Goal: Find contact information: Find contact information

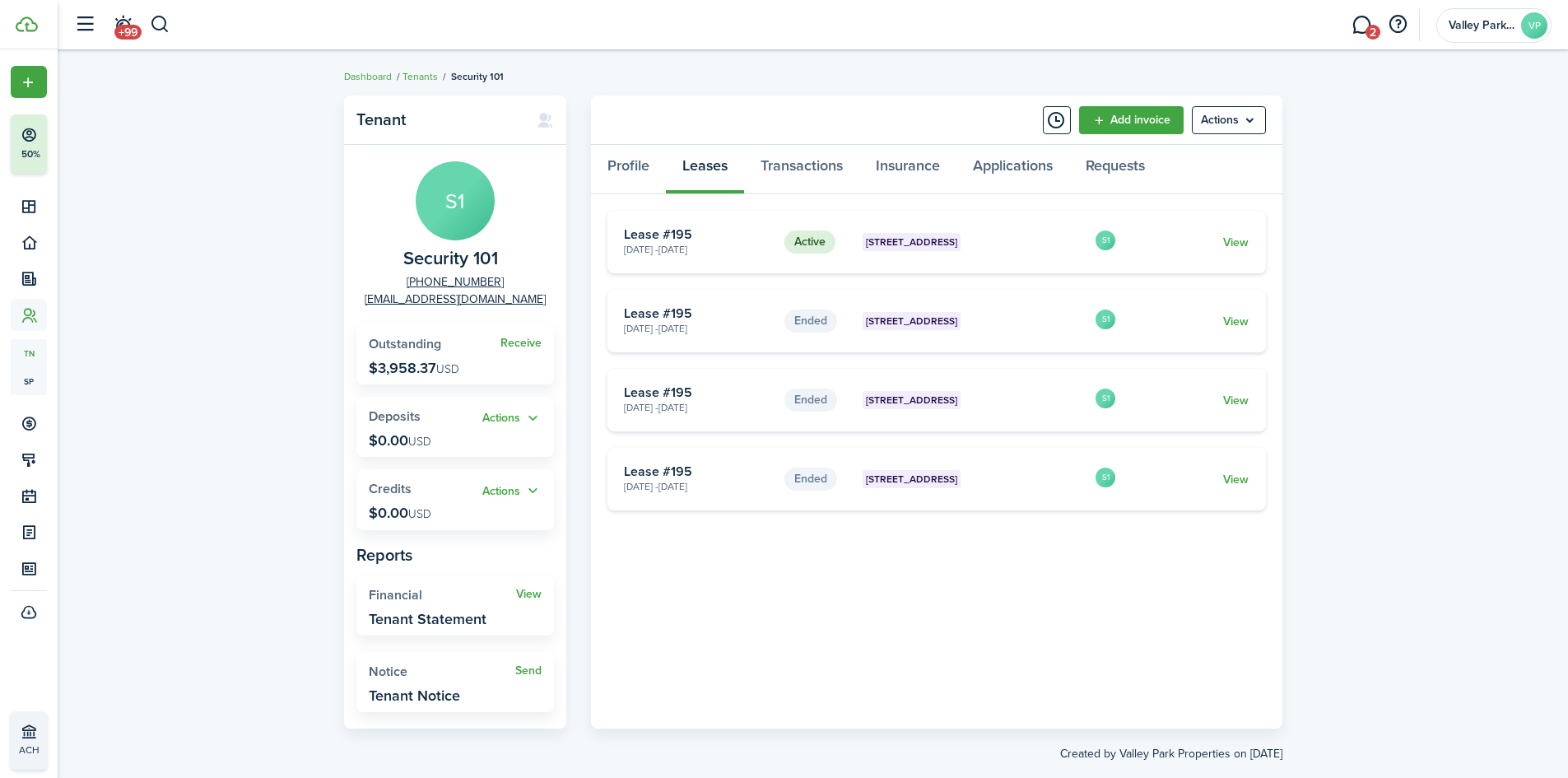
drag, startPoint x: 159, startPoint y: 14, endPoint x: 173, endPoint y: 50, distance: 38.6
click at [159, 14] on button "button" at bounding box center [160, 24] width 20 height 28
type input "castle"
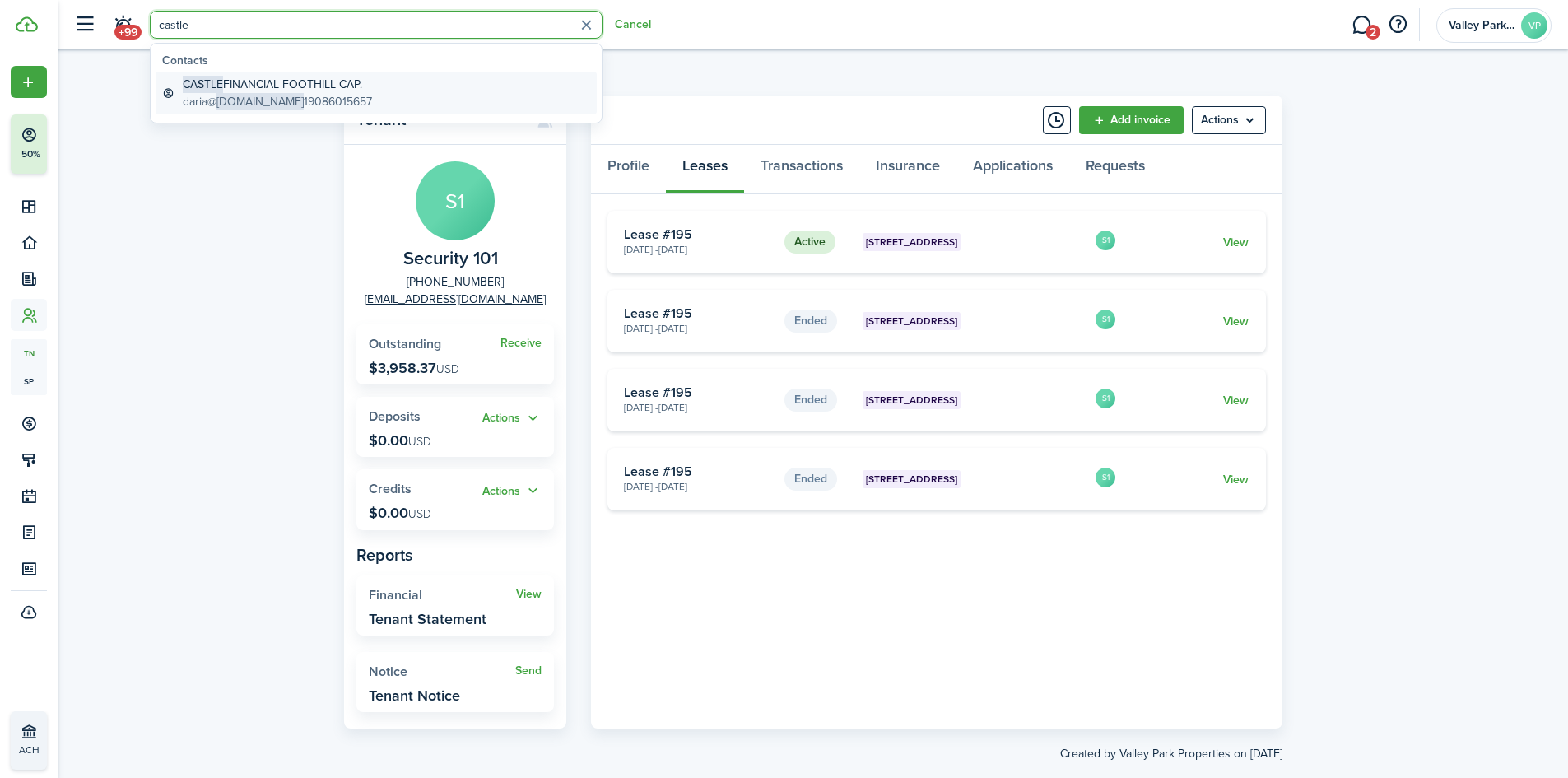
click at [388, 108] on link "CASTLE FINANCIAL FOOTHILL CAP. daria@ [DOMAIN_NAME] 19086015657" at bounding box center [376, 93] width 441 height 43
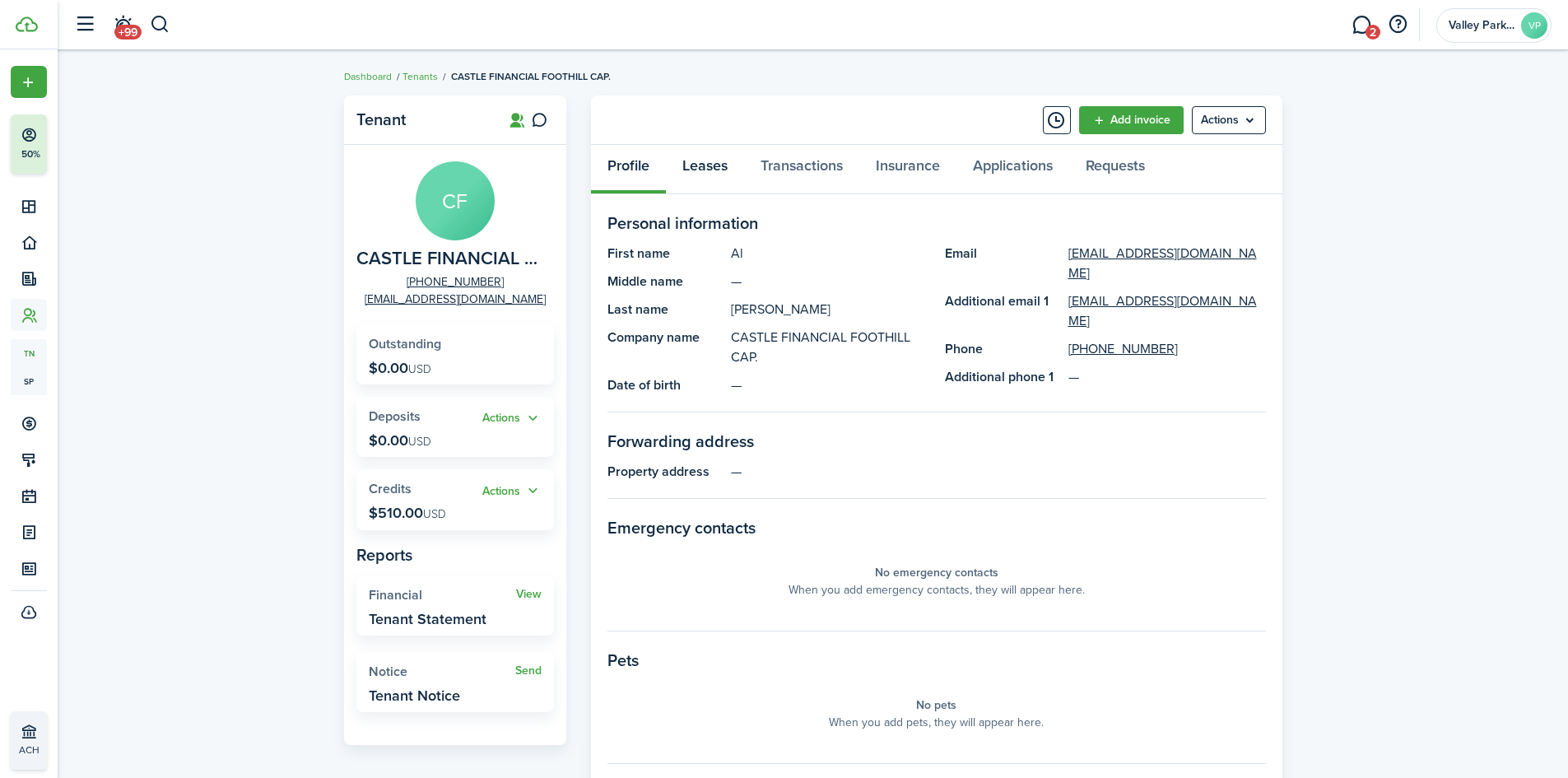
click at [708, 167] on link "Leases" at bounding box center [705, 169] width 78 height 50
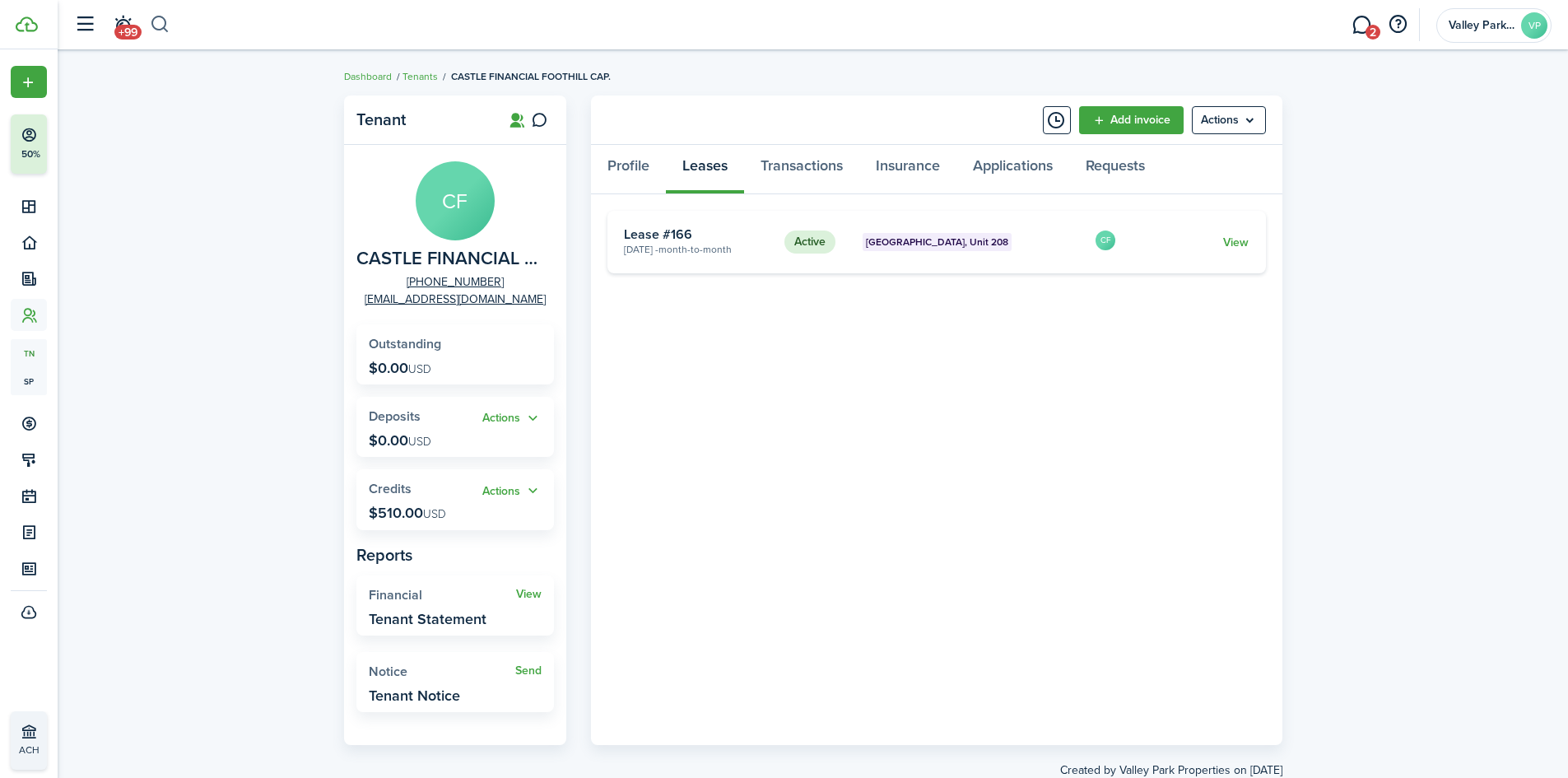
click at [155, 20] on button "button" at bounding box center [160, 24] width 20 height 28
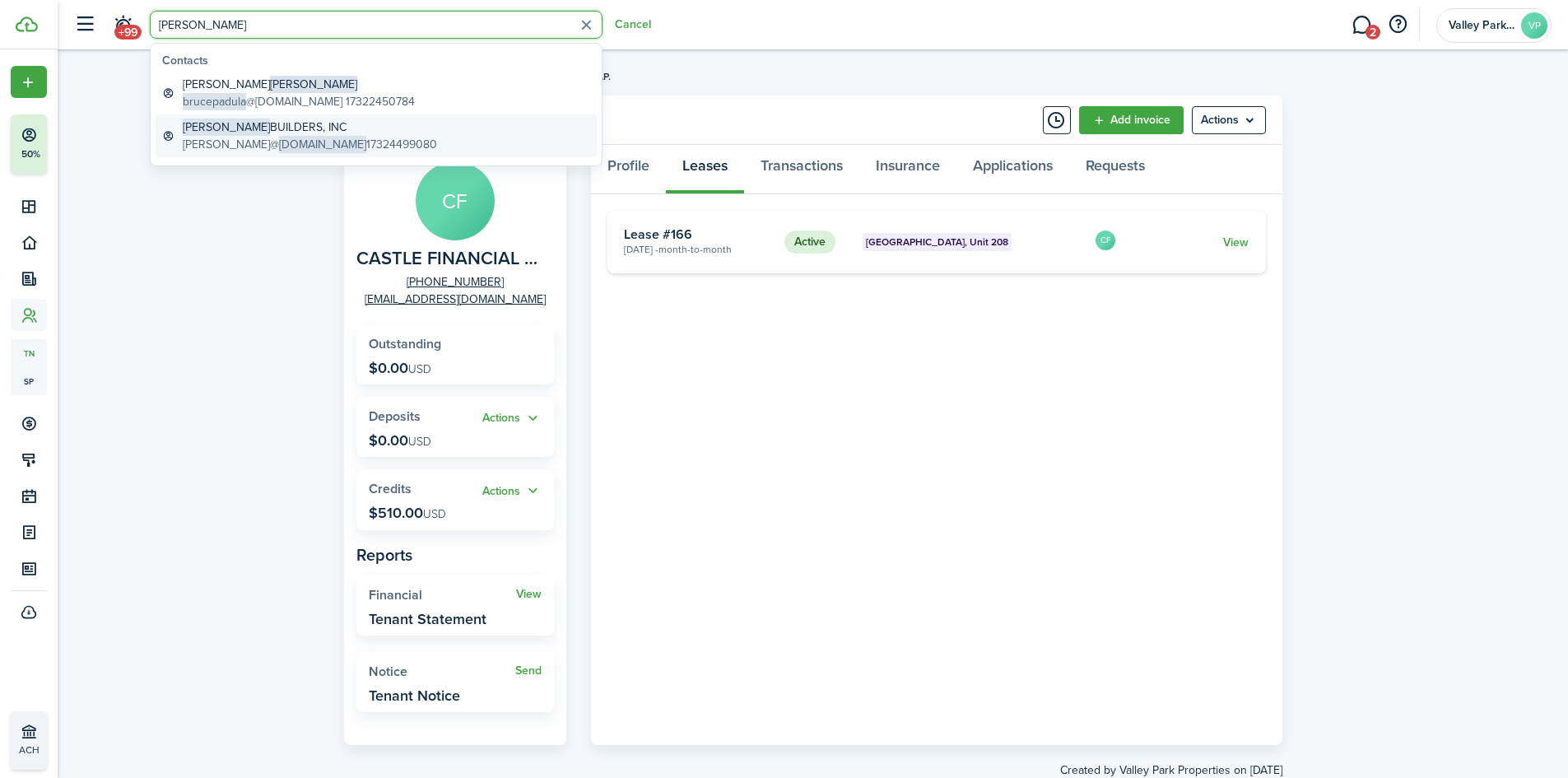
type input "[PERSON_NAME]"
click at [375, 128] on global-search-item-title "[PERSON_NAME] BUILDERS, INC" at bounding box center [310, 128] width 254 height 18
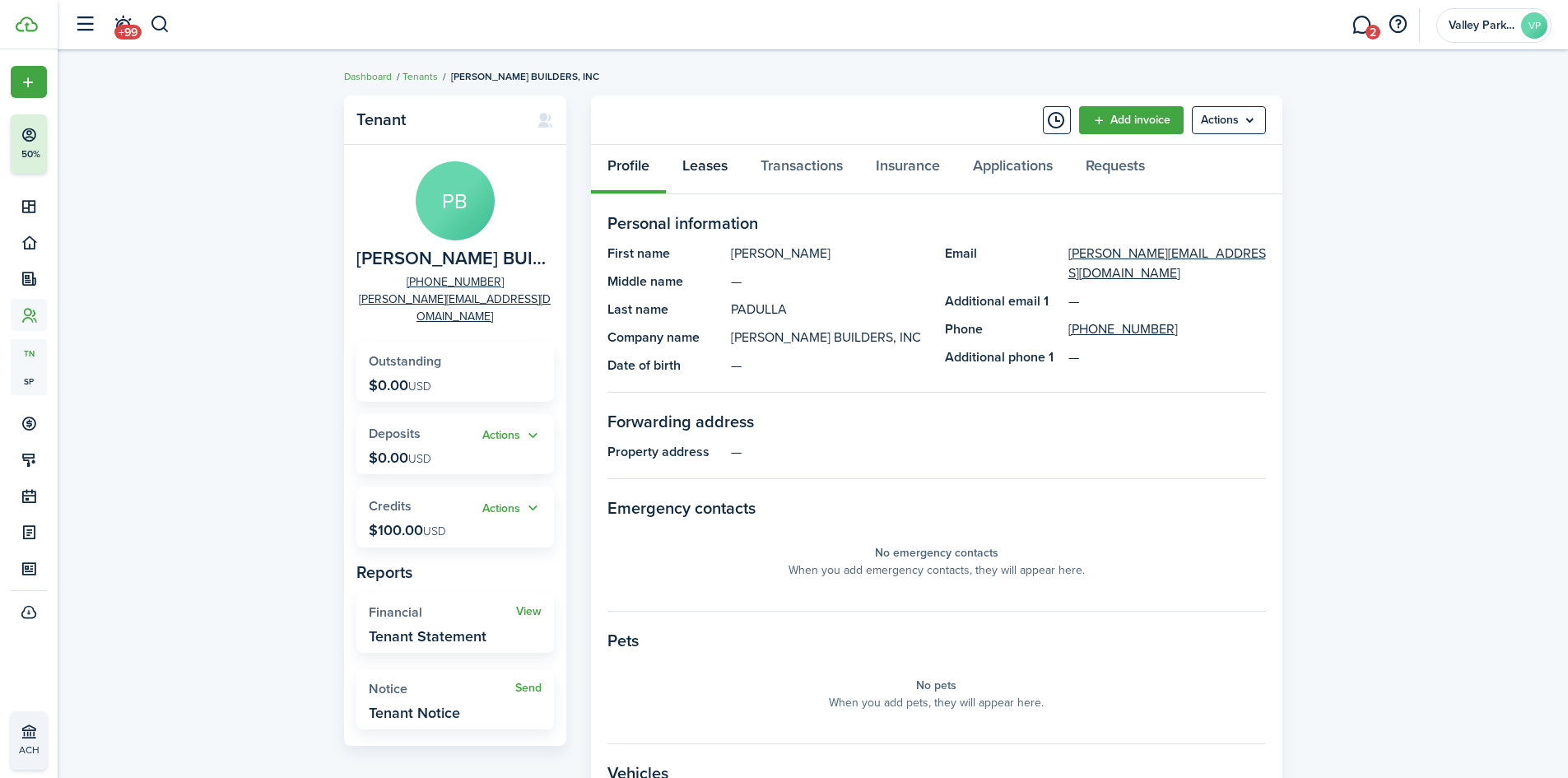
click at [696, 168] on link "Leases" at bounding box center [705, 169] width 78 height 50
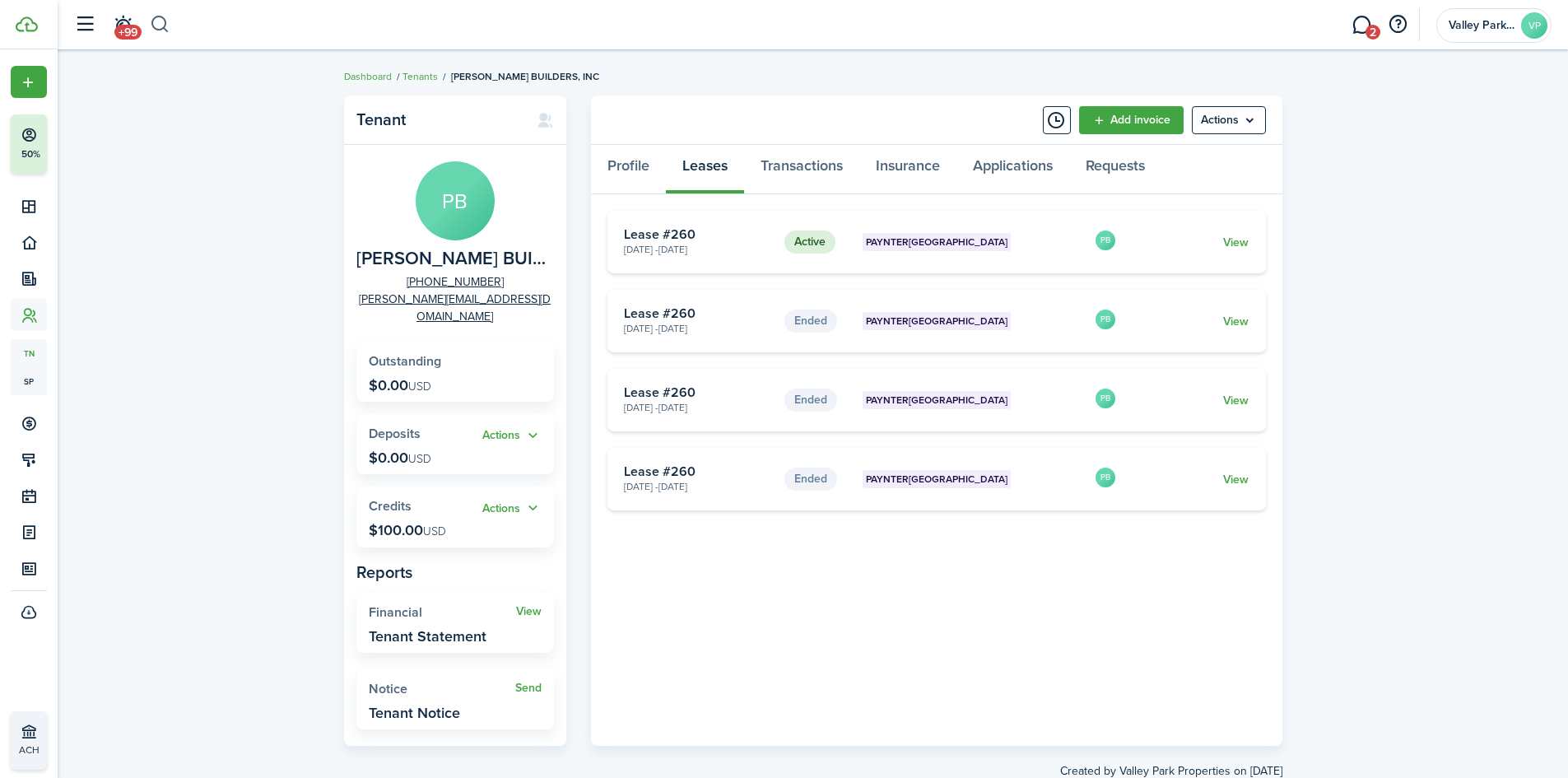
click at [163, 28] on button "button" at bounding box center [160, 24] width 20 height 28
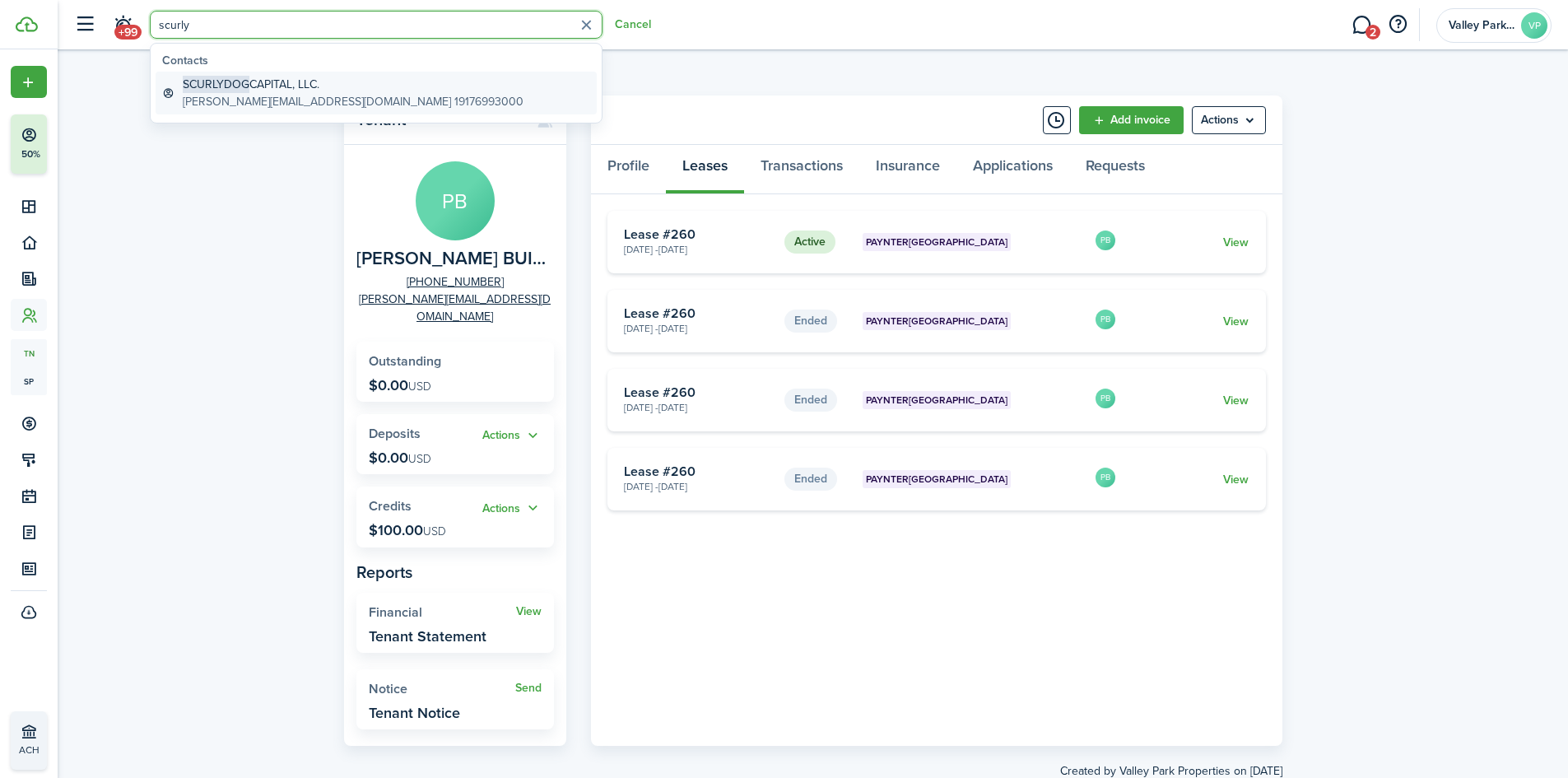
type input "scurly"
click at [274, 80] on global-search-item-title "SCURLYDOG CAPITAL, LLC." at bounding box center [353, 85] width 341 height 18
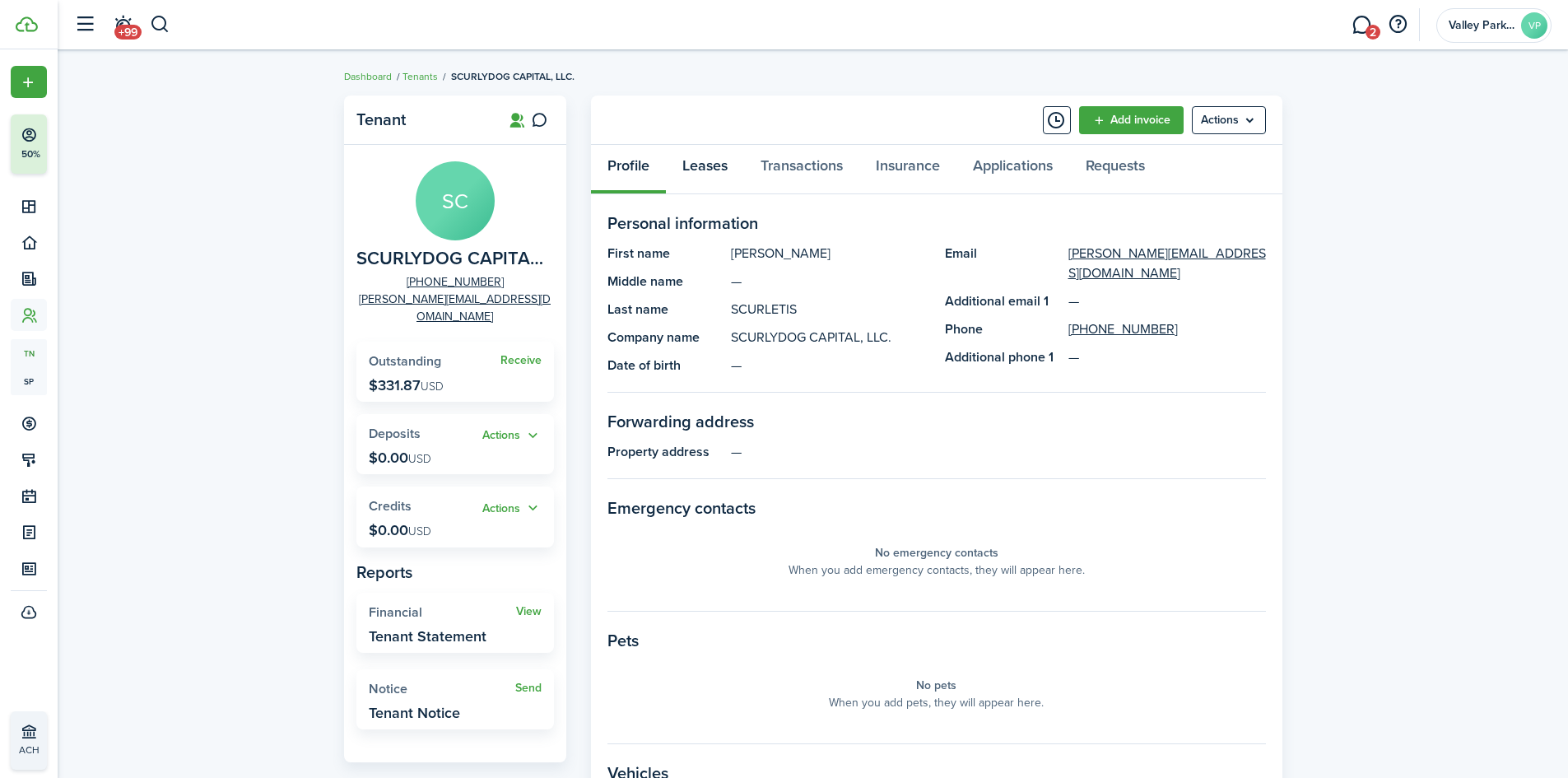
click at [719, 169] on link "Leases" at bounding box center [705, 169] width 78 height 50
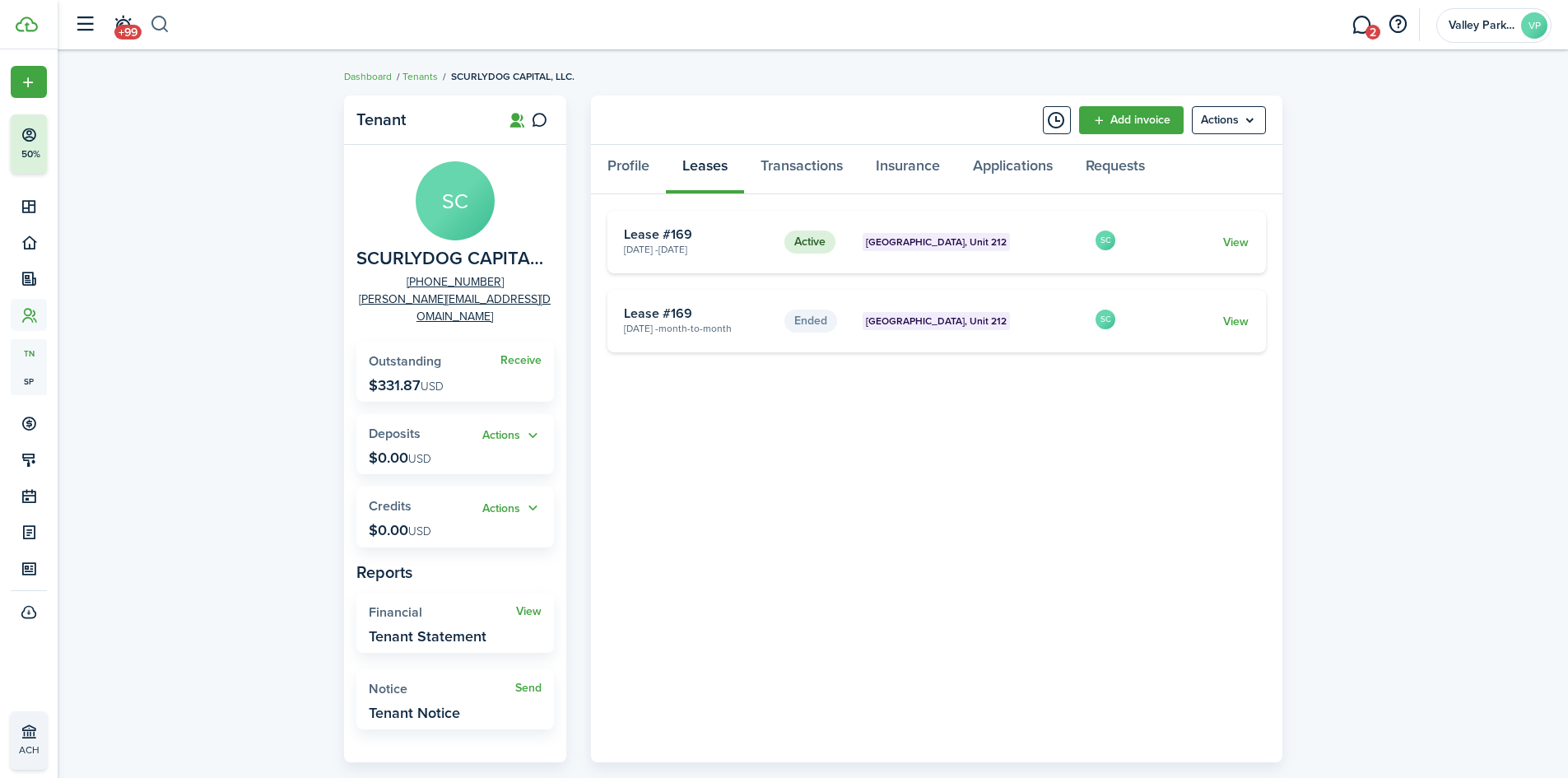
click at [161, 31] on button "button" at bounding box center [160, 24] width 20 height 28
type input "sportscare"
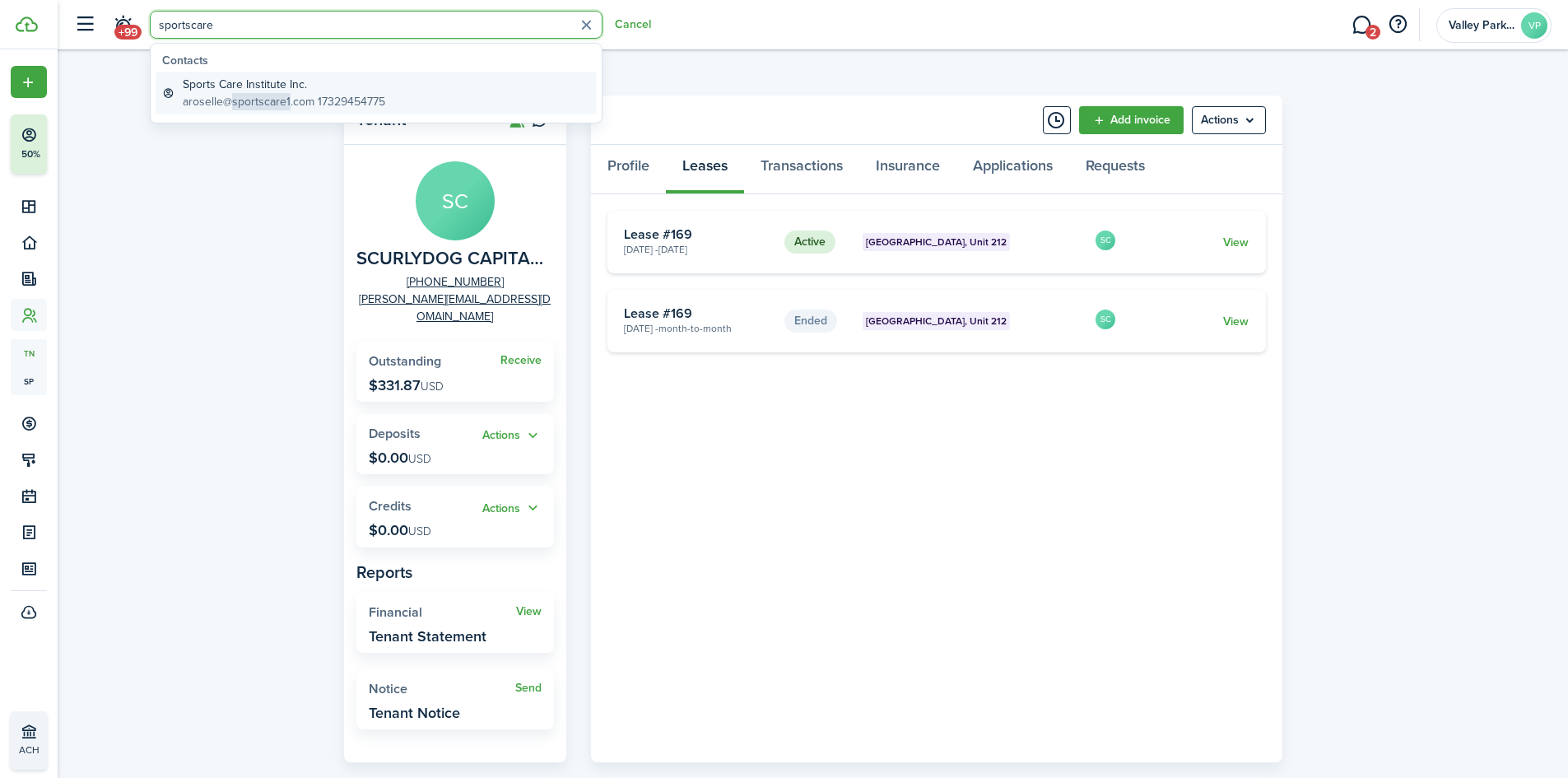
click at [347, 84] on global-search-item-title "Sports Care Institute Inc." at bounding box center [284, 85] width 202 height 18
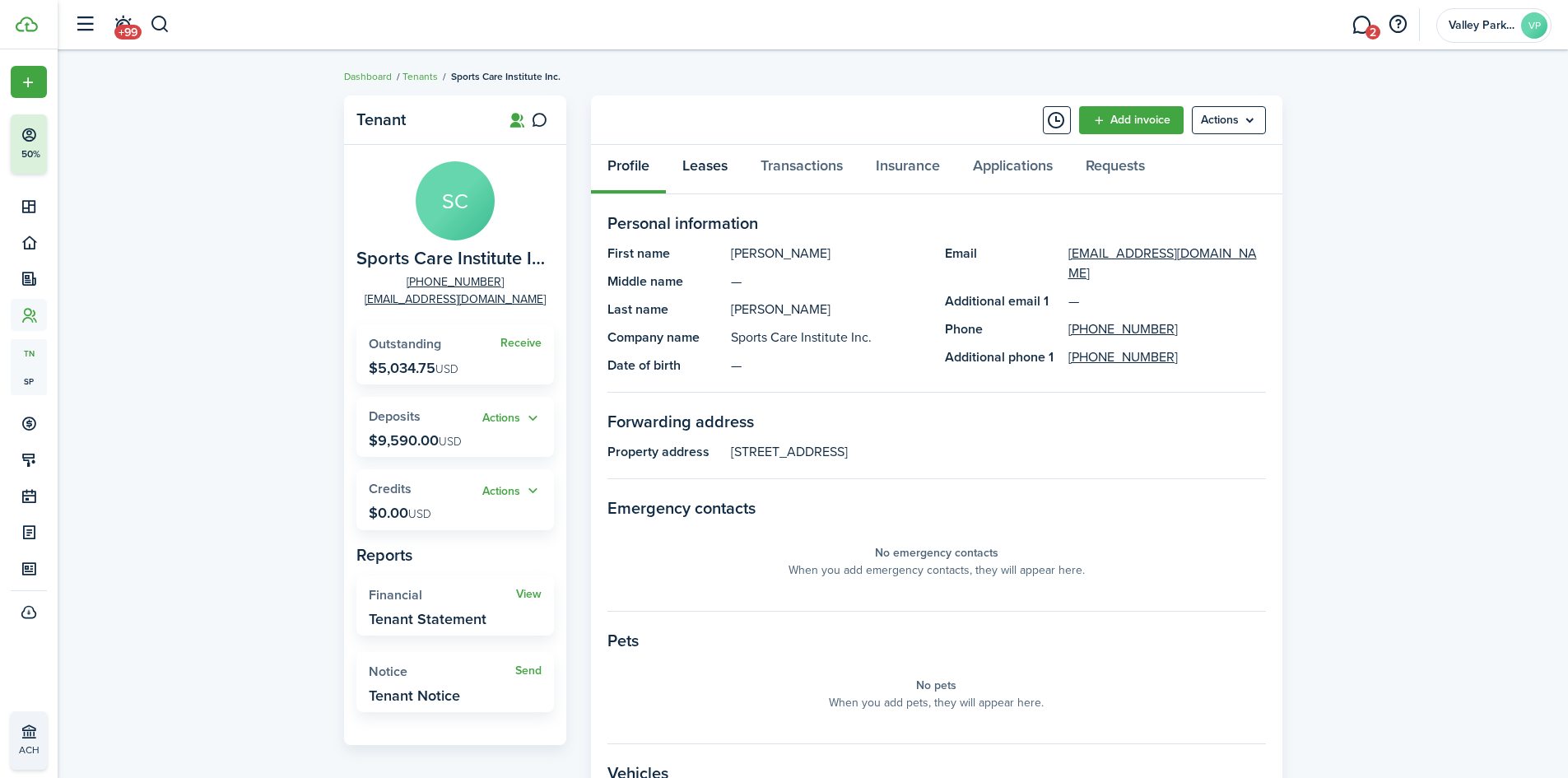
click at [679, 174] on link "Leases" at bounding box center [705, 169] width 78 height 50
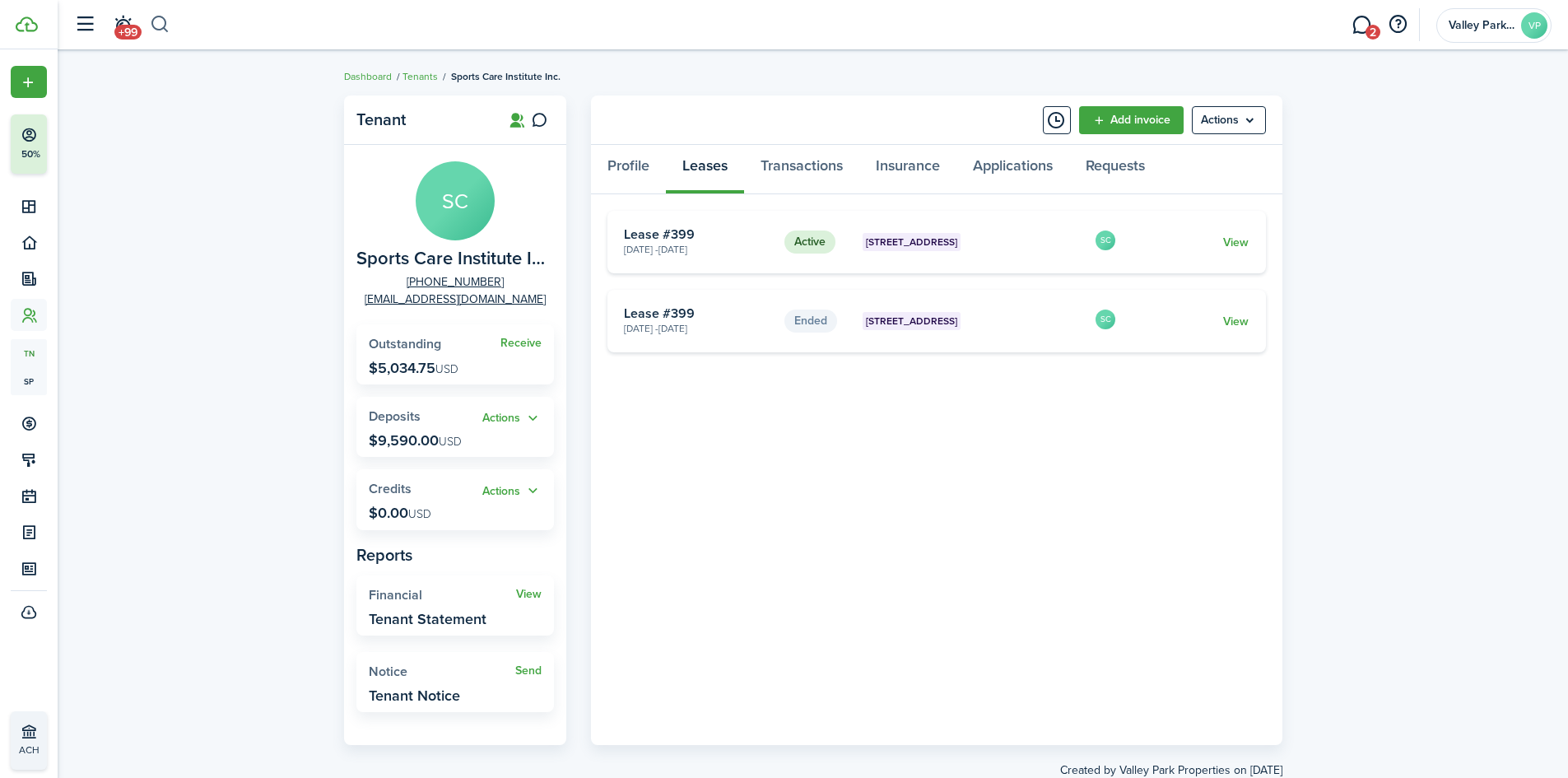
click at [167, 24] on button "button" at bounding box center [160, 24] width 20 height 28
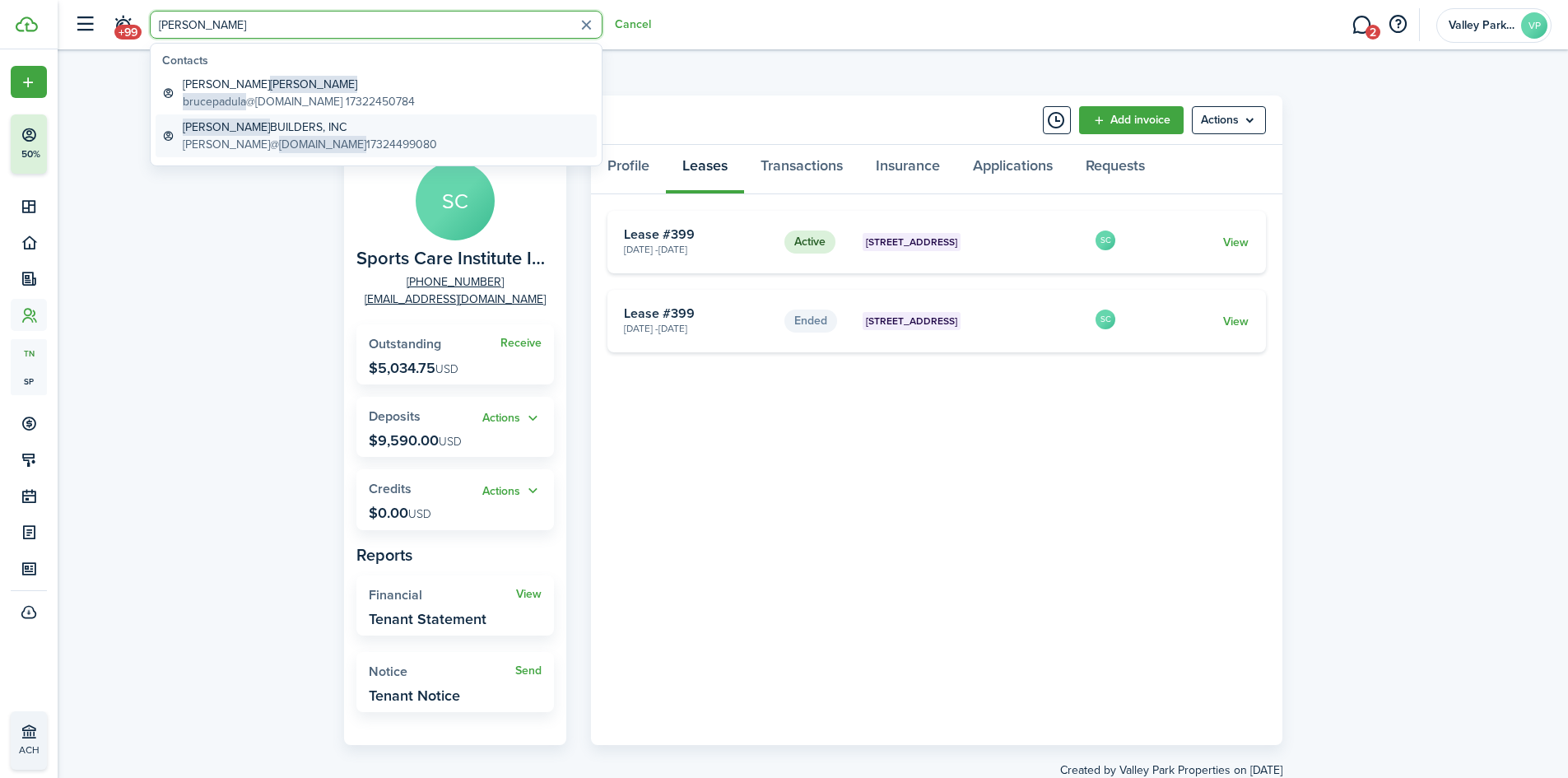
type input "[PERSON_NAME]"
click at [201, 139] on global-search-item-description "[PERSON_NAME]@ [DOMAIN_NAME] 17324499080" at bounding box center [310, 145] width 254 height 18
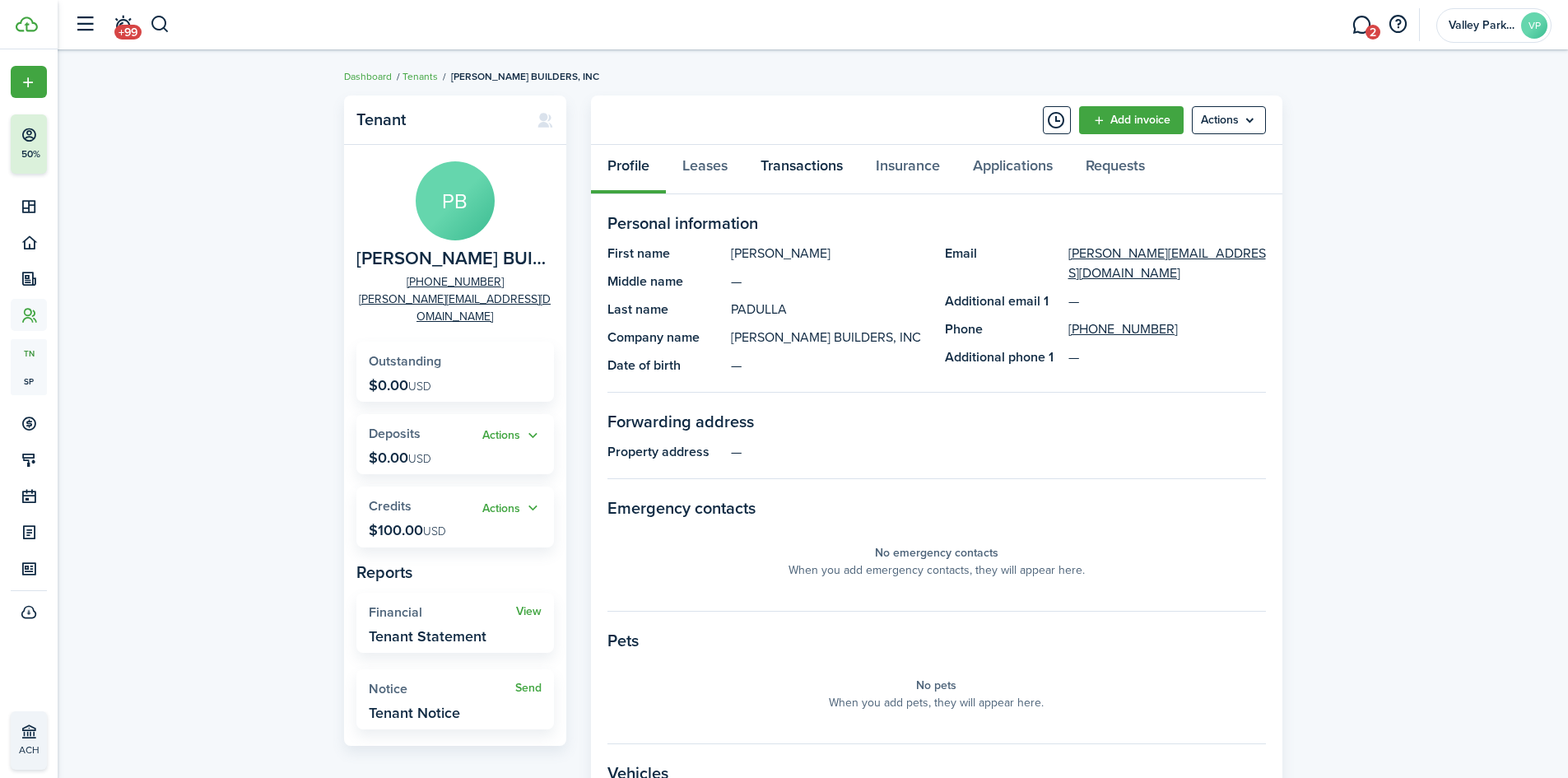
click at [798, 169] on link "Transactions" at bounding box center [802, 169] width 115 height 50
